Goal: Find contact information: Find contact information

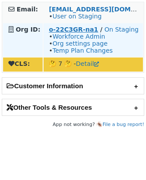
click at [63, 32] on strong "o-22C3GR-na1" at bounding box center [73, 29] width 49 height 7
